Goal: Use online tool/utility

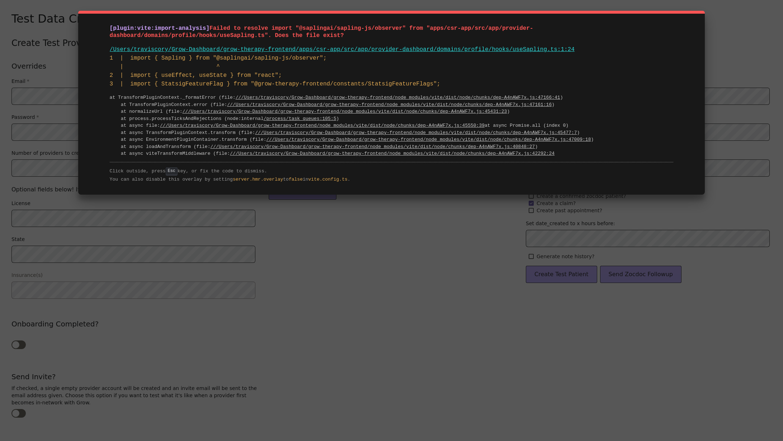
click at [198, 406] on div "[plugin:vite:import-analysis] Failed to resolve import "@saplingai/sapling-js/o…" at bounding box center [391, 220] width 783 height 441
